Goal: Task Accomplishment & Management: Manage account settings

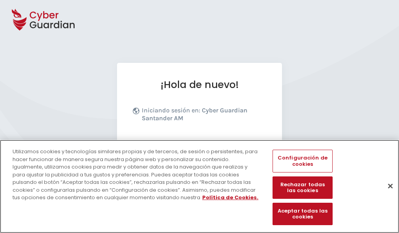
scroll to position [96, 0]
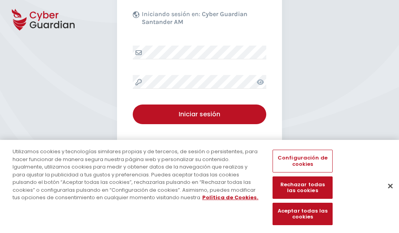
click at [386, 194] on button "Cerrar" at bounding box center [390, 185] width 17 height 17
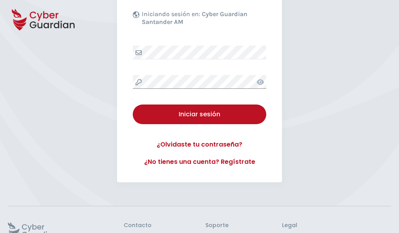
scroll to position [153, 0]
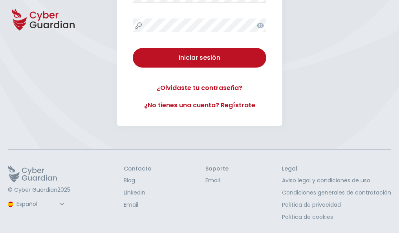
click at [133, 48] on button "Iniciar sesión" at bounding box center [199, 58] width 133 height 20
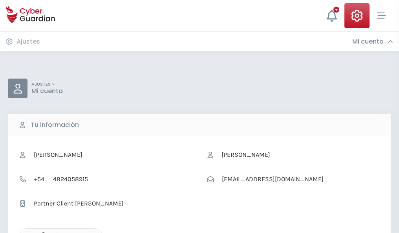
click at [41, 232] on icon "button" at bounding box center [41, 235] width 7 height 7
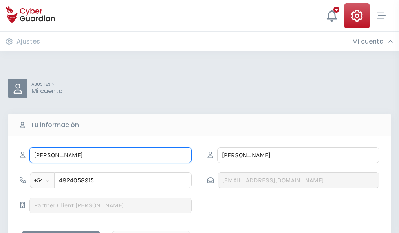
click at [110, 155] on input "CANDELARIA" at bounding box center [110, 155] width 162 height 16
type input "C"
type input "Nacio"
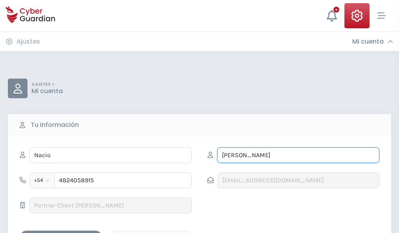
click at [298, 155] on input "ISERN" at bounding box center [298, 155] width 162 height 16
type input "I"
type input "Falcó"
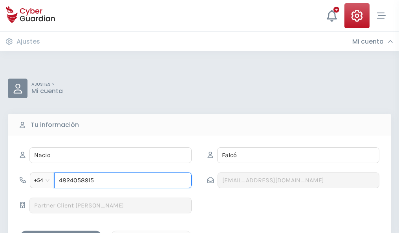
click at [123, 180] on input "4824058915" at bounding box center [122, 180] width 137 height 16
type input "4"
type input "4849700020"
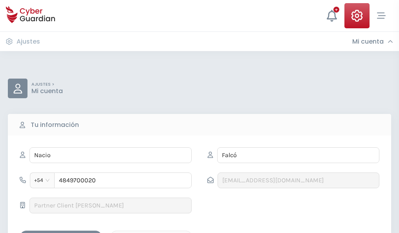
click at [61, 232] on div "Guardar cambios" at bounding box center [61, 237] width 71 height 10
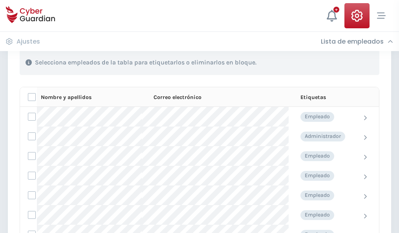
scroll to position [336, 0]
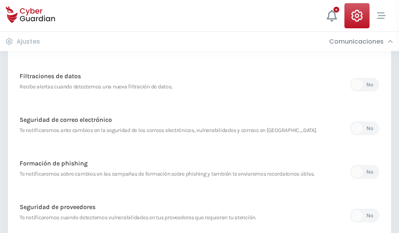
scroll to position [413, 0]
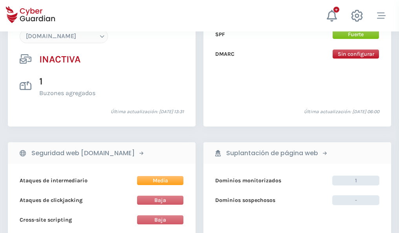
scroll to position [739, 0]
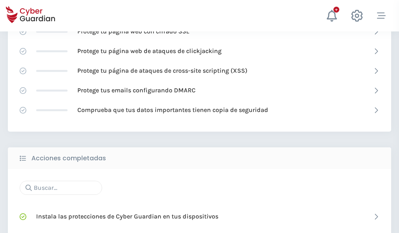
scroll to position [523, 0]
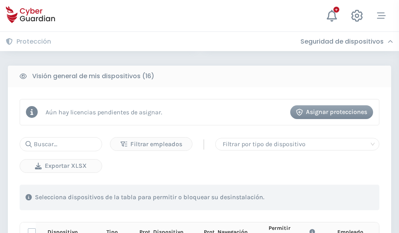
scroll to position [694, 0]
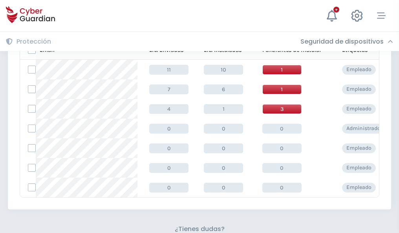
scroll to position [345, 0]
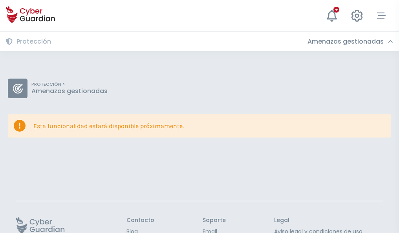
scroll to position [51, 0]
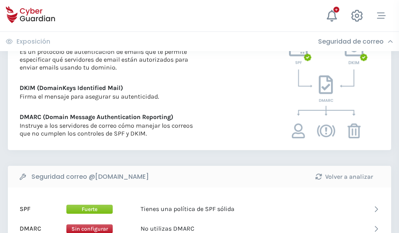
scroll to position [424, 0]
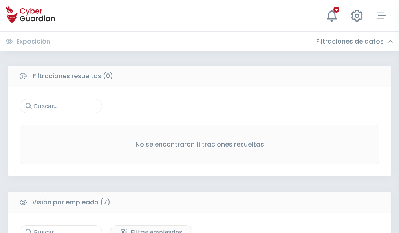
scroll to position [649, 0]
